Goal: Transaction & Acquisition: Purchase product/service

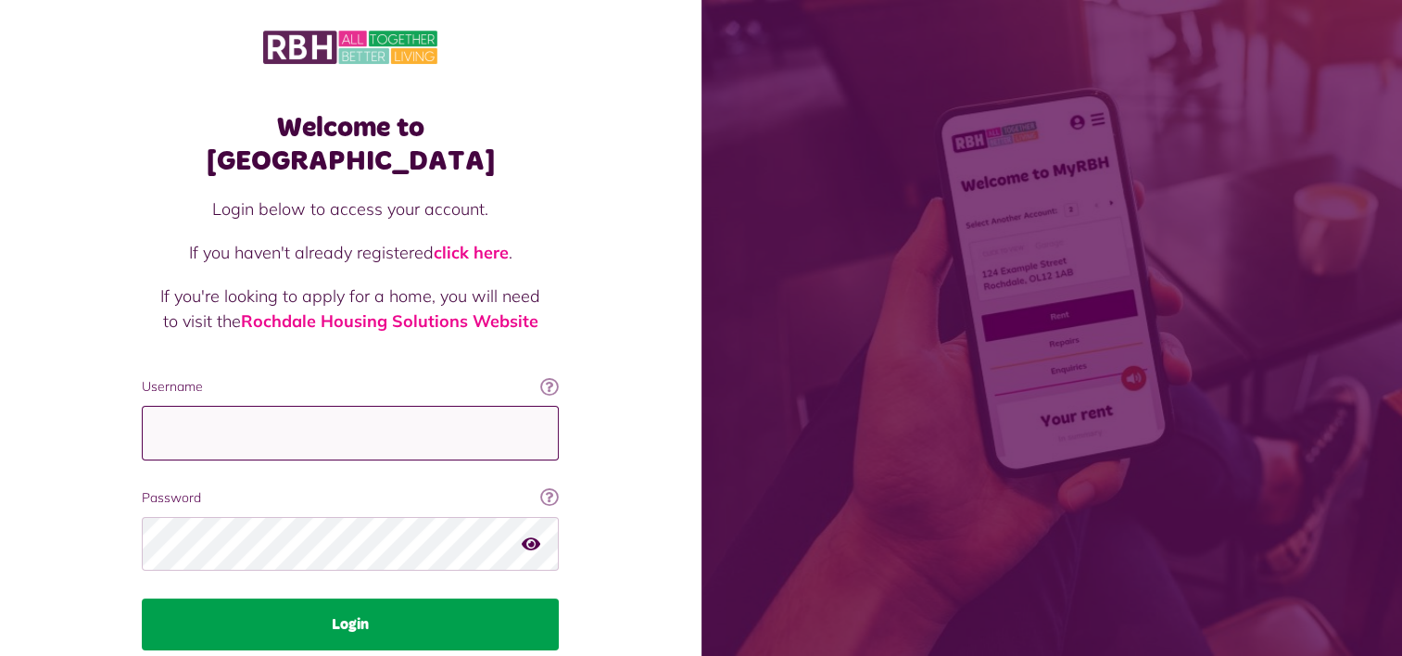
type input "**********"
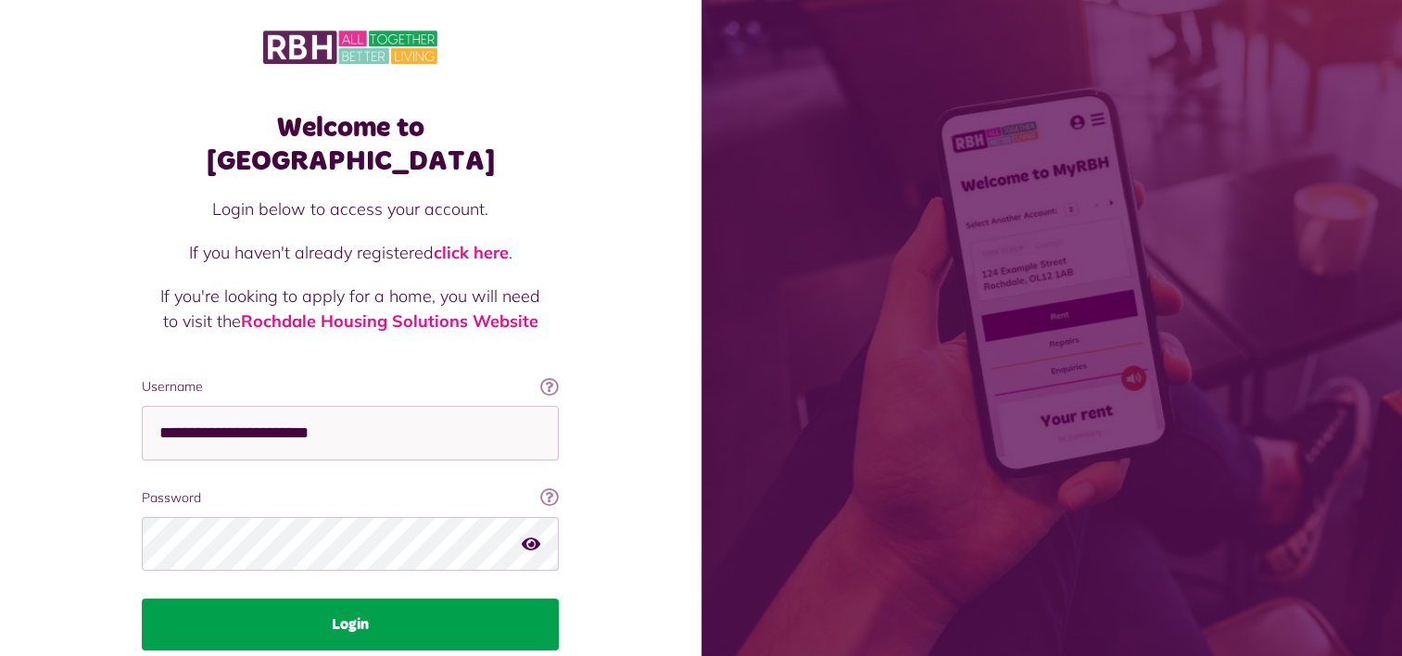
click at [356, 598] on button "Login" at bounding box center [350, 624] width 417 height 52
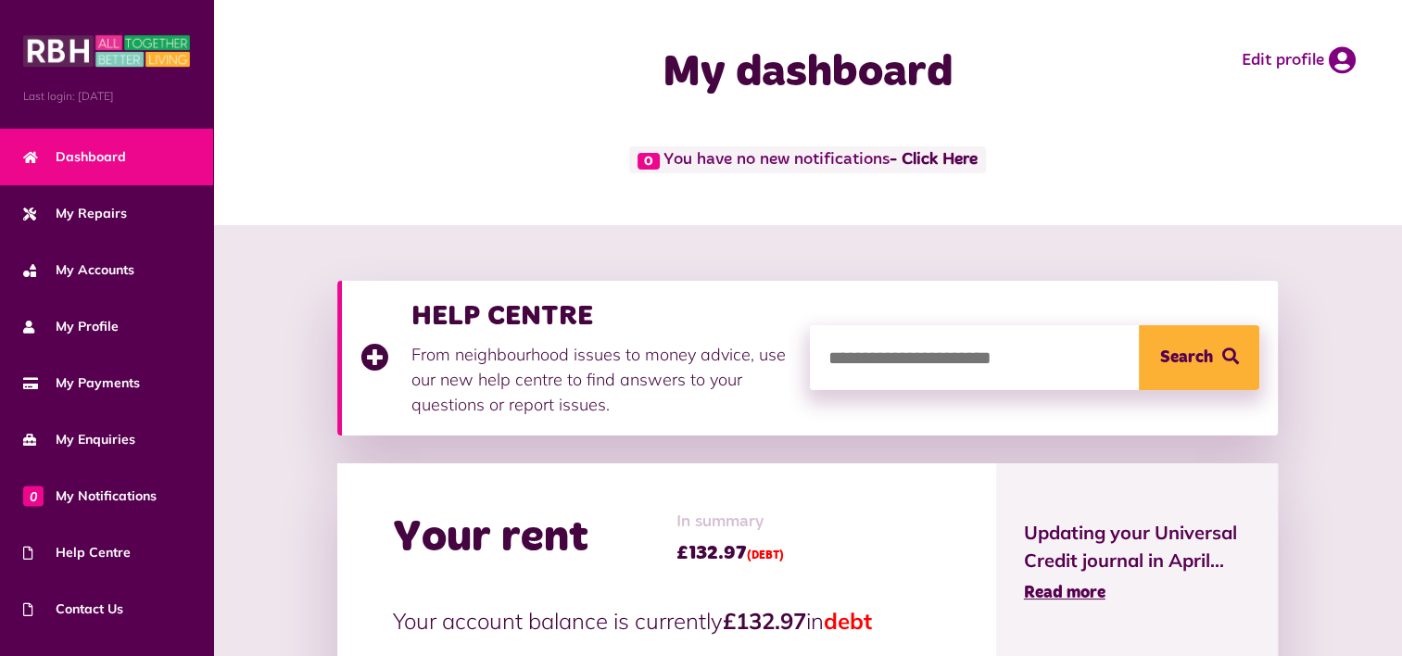
scroll to position [278, 0]
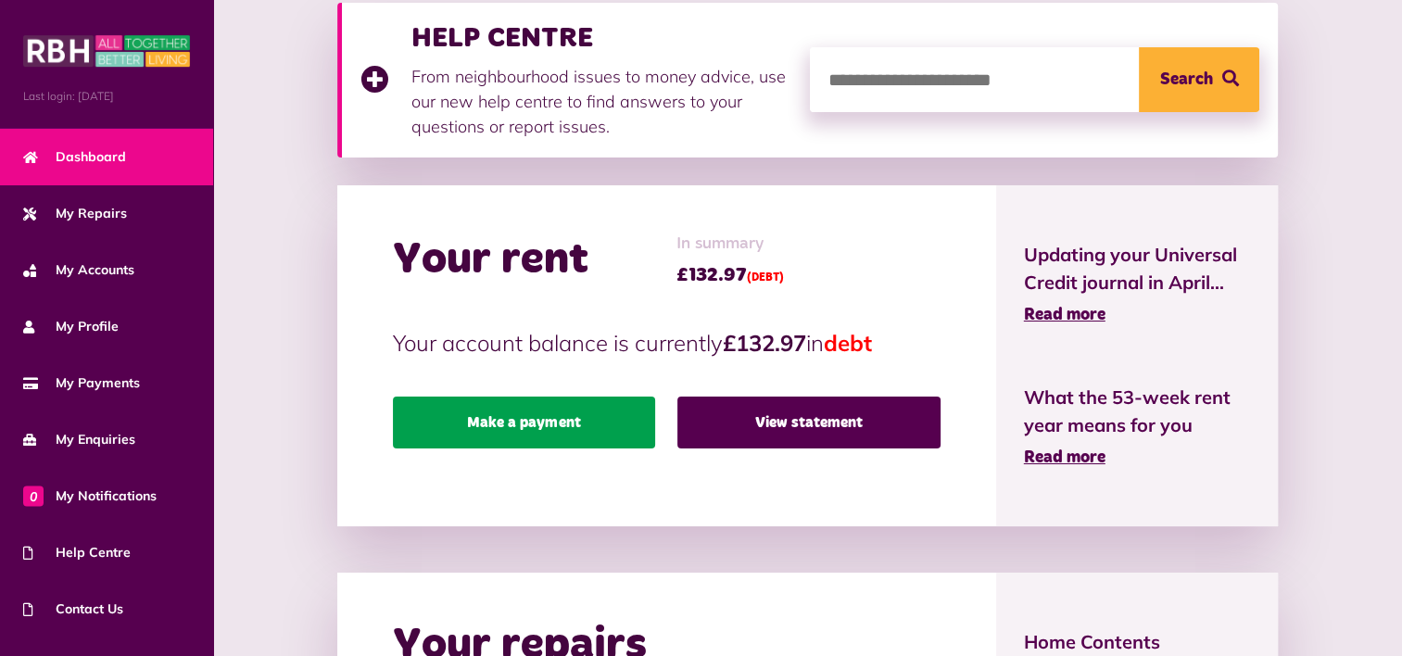
click at [549, 424] on link "Make a payment" at bounding box center [524, 422] width 263 height 52
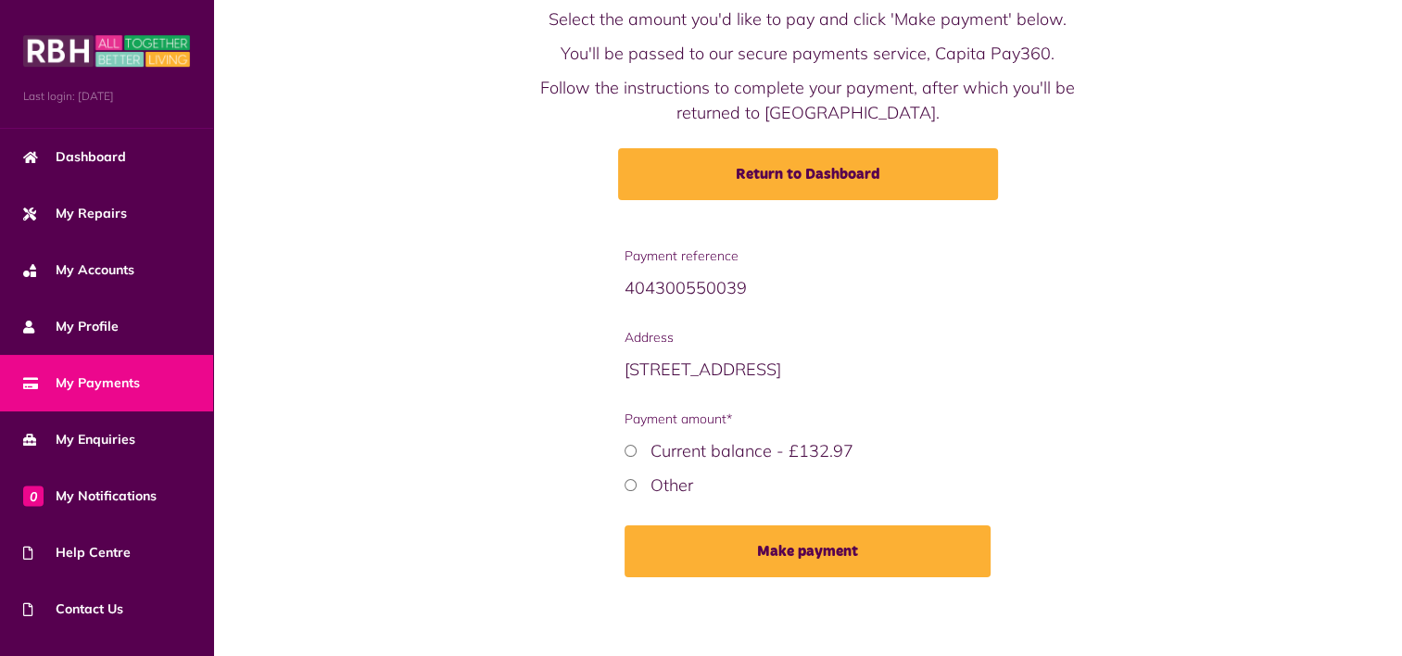
scroll to position [111, 0]
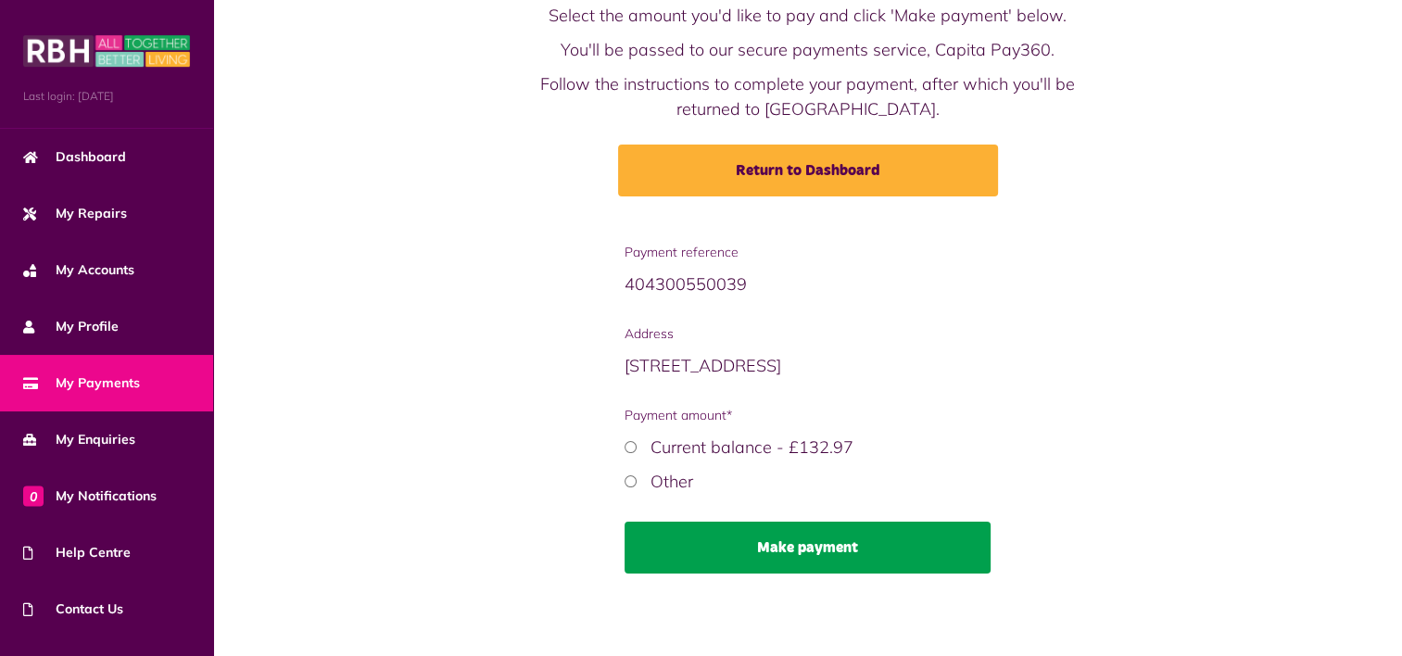
click at [720, 542] on button "Make payment" at bounding box center [806, 548] width 365 height 52
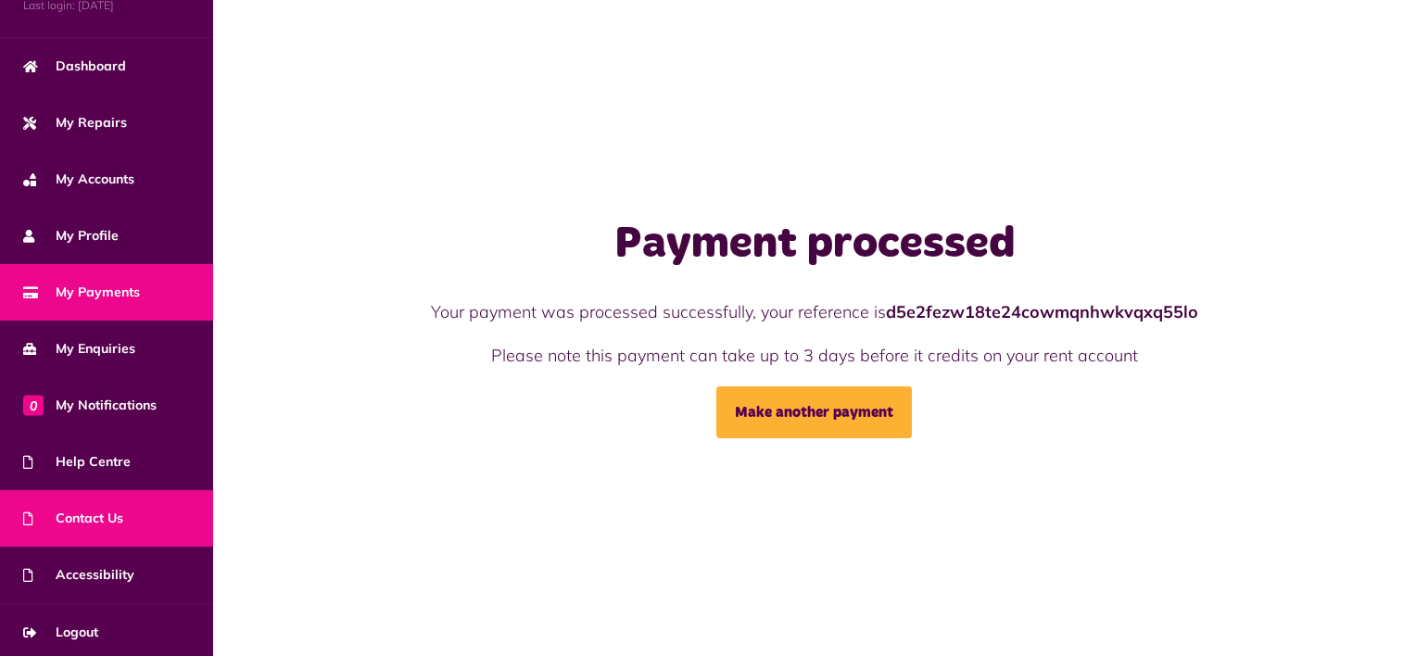
scroll to position [93, 0]
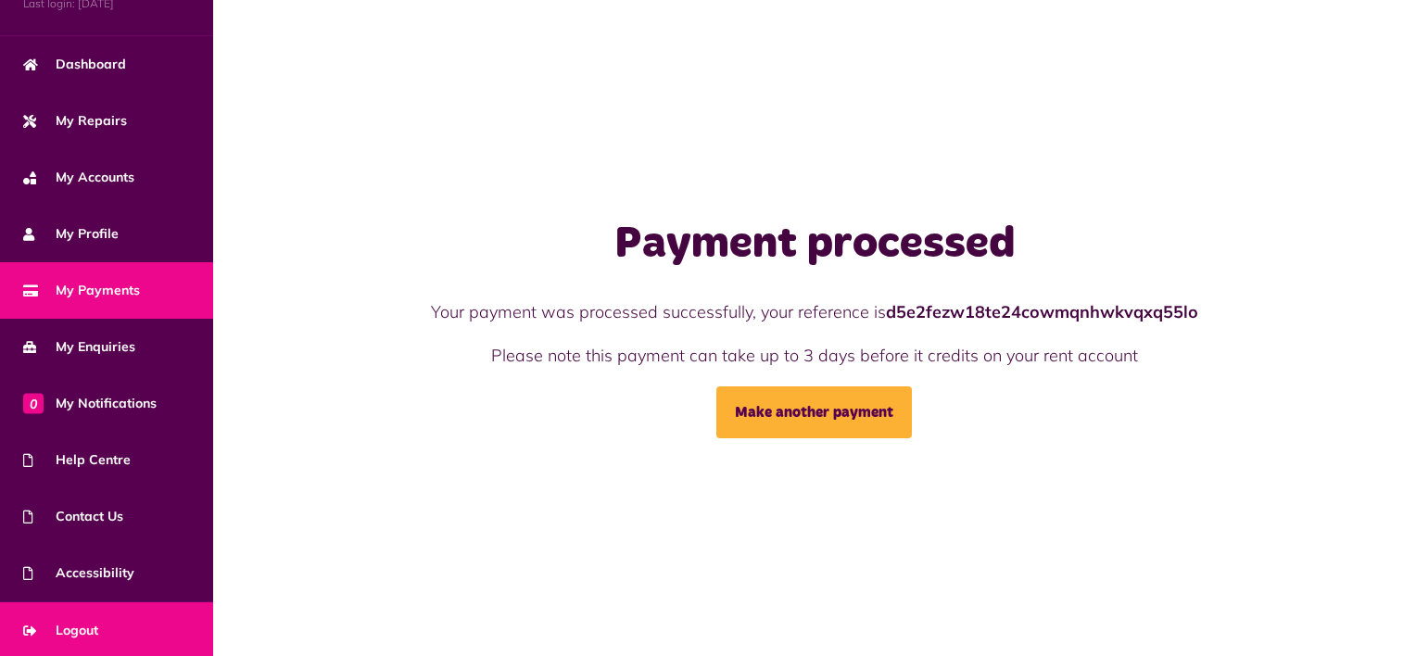
click at [88, 623] on span "Logout" at bounding box center [60, 630] width 75 height 19
